Goal: Information Seeking & Learning: Learn about a topic

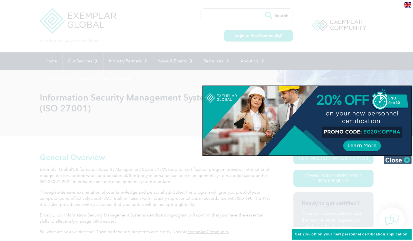
click at [408, 160] on img at bounding box center [398, 160] width 28 height 8
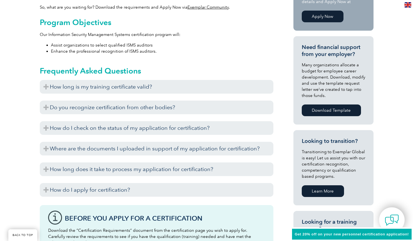
scroll to position [214, 0]
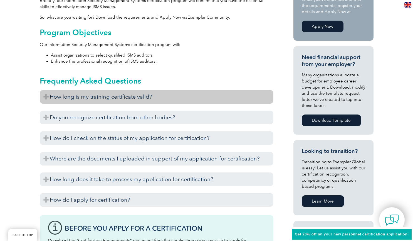
click at [254, 98] on h3 "How long is my training certificate valid?" at bounding box center [157, 97] width 234 height 14
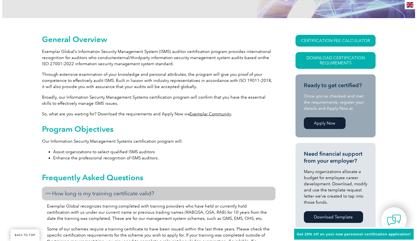
scroll to position [119, 0]
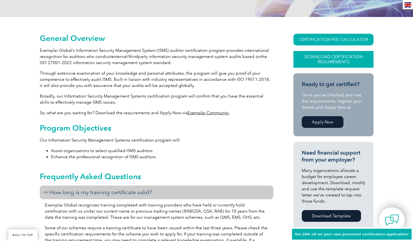
click at [356, 56] on link "Download Certification Requirements" at bounding box center [334, 59] width 80 height 17
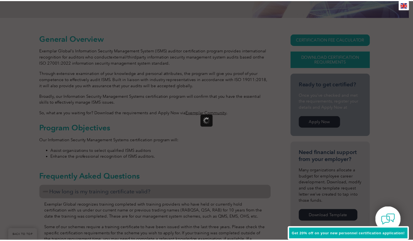
scroll to position [0, 0]
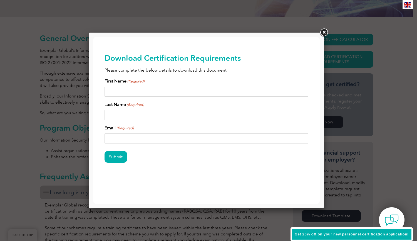
click at [325, 36] on link at bounding box center [324, 33] width 10 height 10
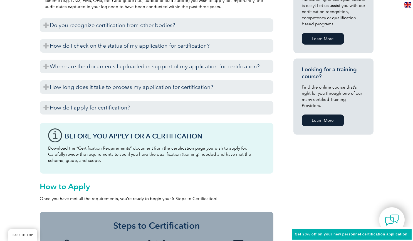
scroll to position [380, 0]
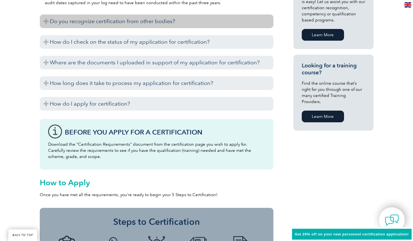
click at [214, 20] on h3 "Do you recognize certification from other bodies?" at bounding box center [157, 21] width 234 height 14
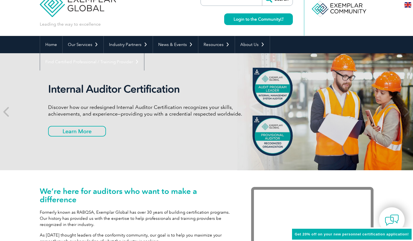
scroll to position [22, 0]
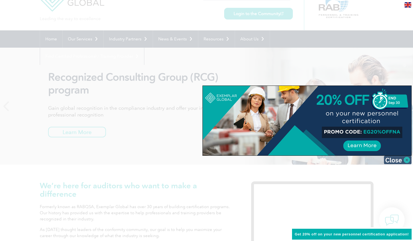
click at [407, 159] on img at bounding box center [398, 160] width 28 height 8
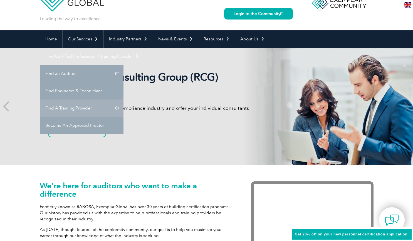
click at [124, 99] on link "Find A Training Provider" at bounding box center [81, 107] width 83 height 17
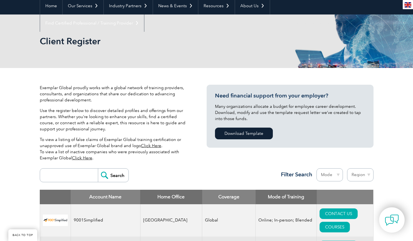
scroll to position [60, 0]
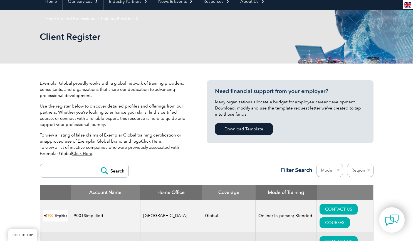
drag, startPoint x: 416, startPoint y: 10, endPoint x: 413, endPoint y: 17, distance: 7.5
